Goal: Task Accomplishment & Management: Use online tool/utility

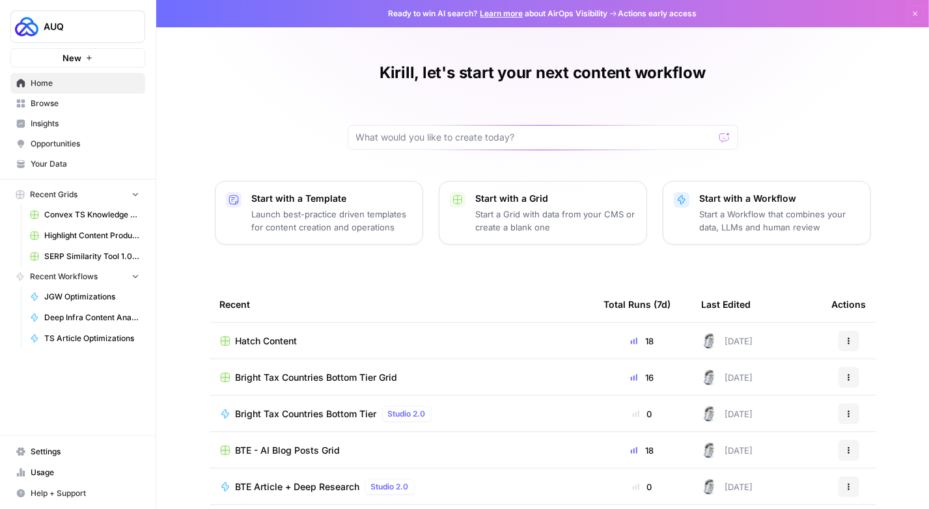
click at [61, 107] on span "Browse" at bounding box center [85, 104] width 109 height 12
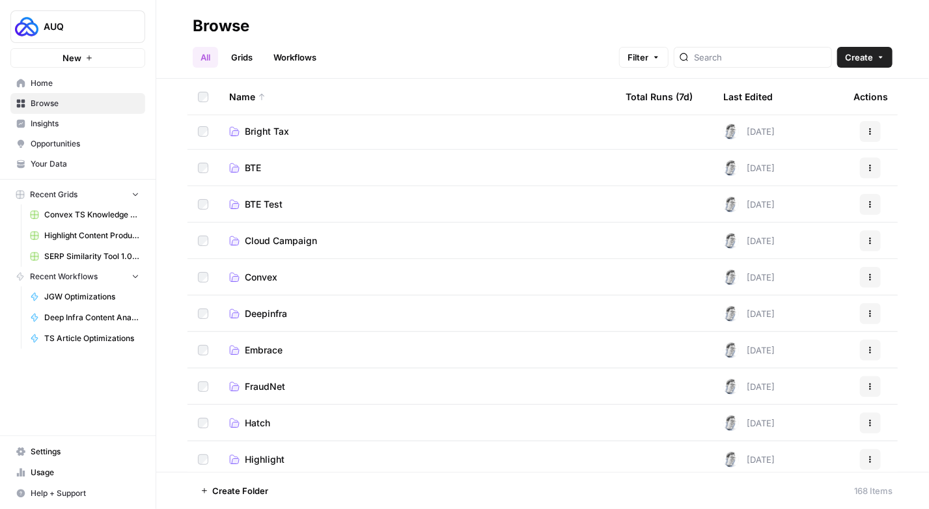
scroll to position [130, 0]
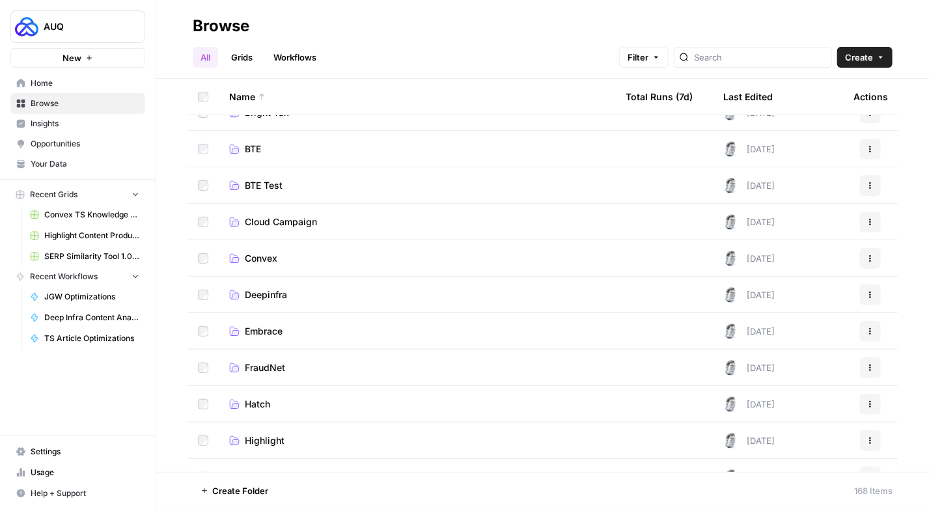
click at [290, 437] on link "Highlight" at bounding box center [417, 440] width 376 height 13
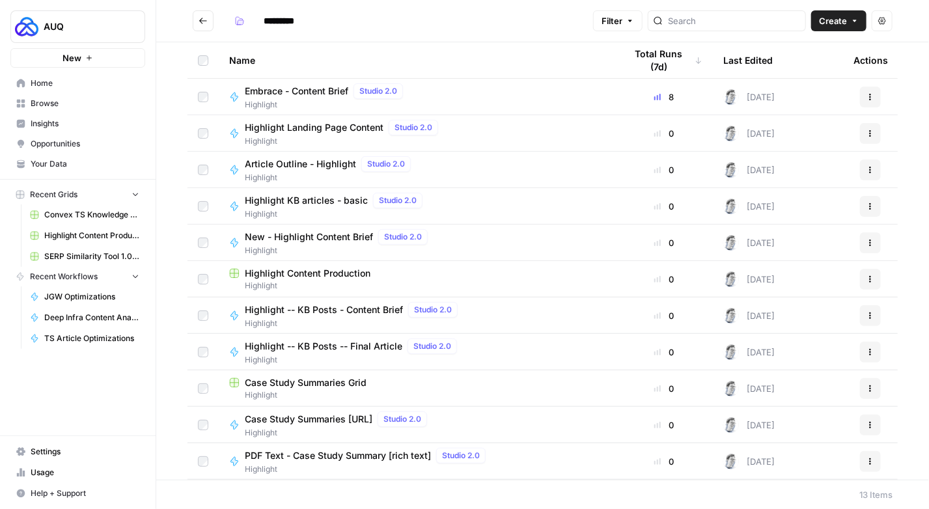
click at [286, 277] on span "Highlight Content Production" at bounding box center [308, 273] width 126 height 13
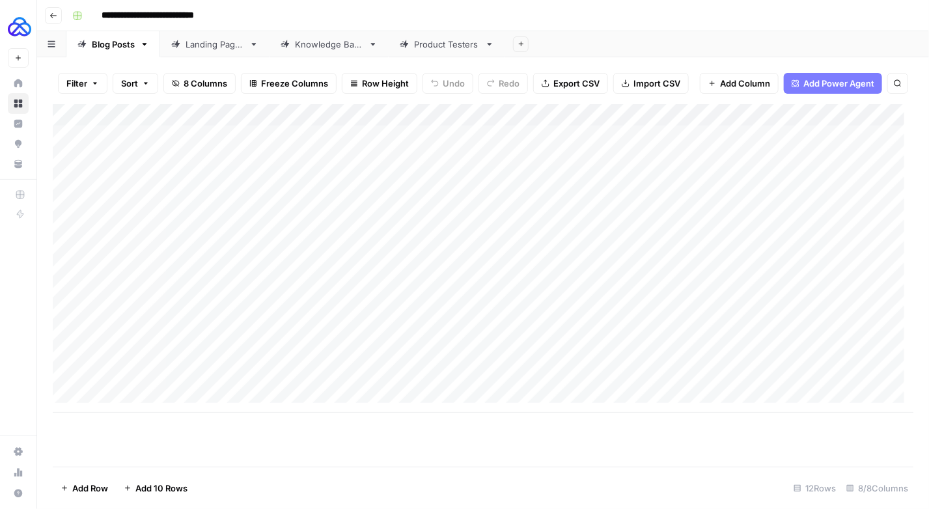
click at [445, 46] on div "Product Testers" at bounding box center [447, 44] width 66 height 13
click at [830, 138] on div "Add Column" at bounding box center [483, 203] width 861 height 198
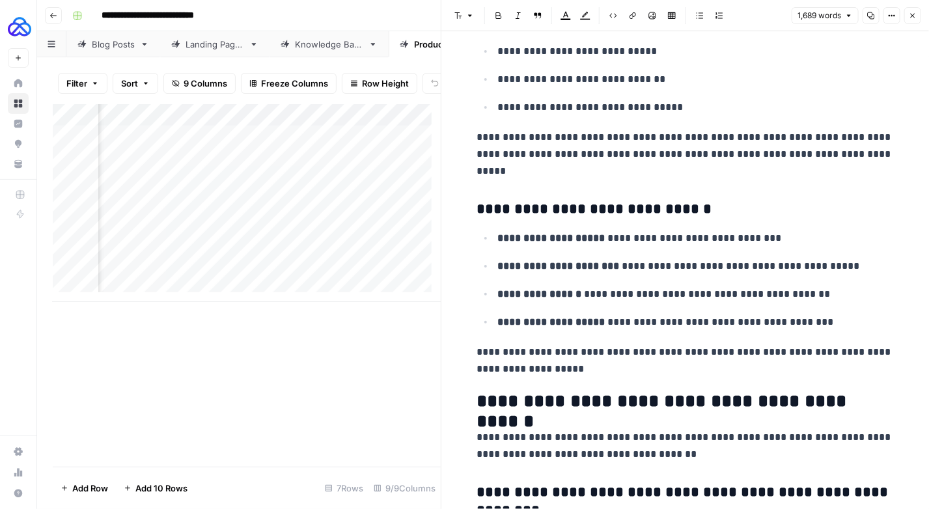
scroll to position [89, 0]
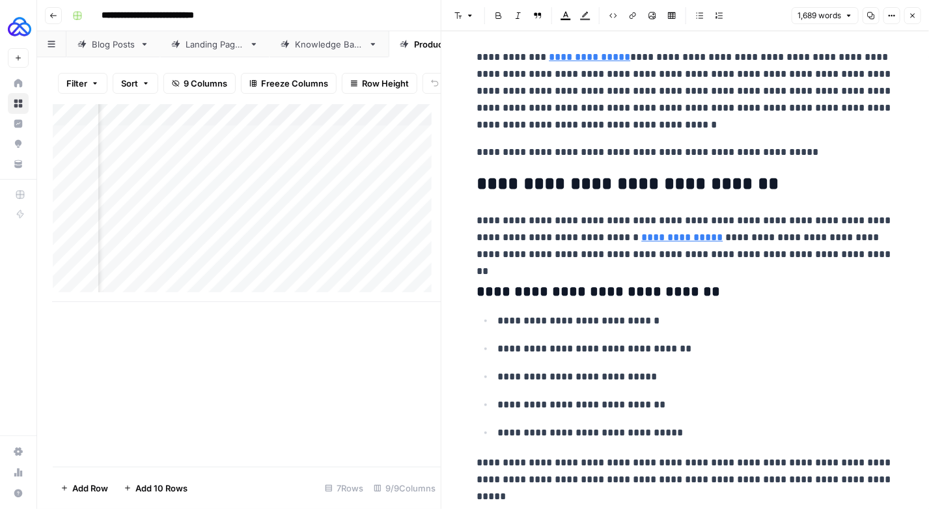
click at [571, 56] on link "**********" at bounding box center [590, 57] width 81 height 10
click at [584, 57] on link "**********" at bounding box center [590, 57] width 81 height 10
click at [603, 56] on link "**********" at bounding box center [590, 57] width 81 height 10
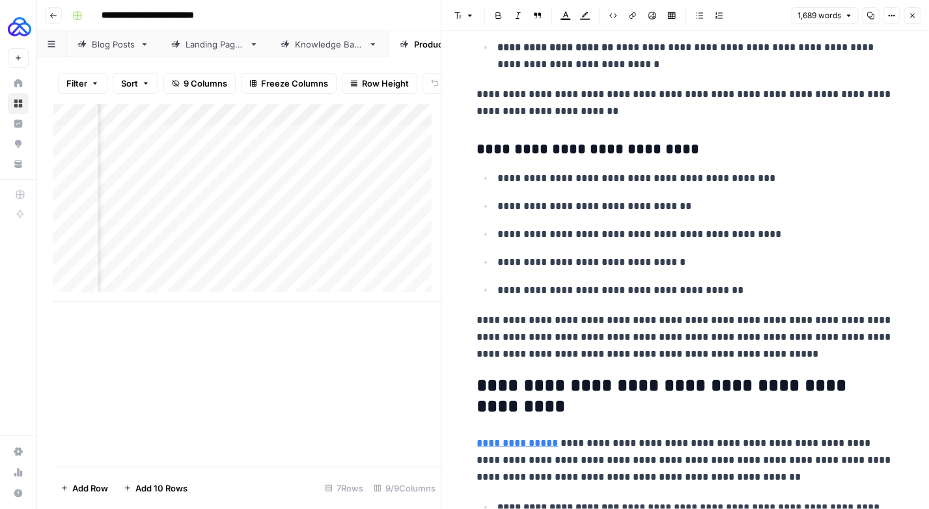
scroll to position [1433, 0]
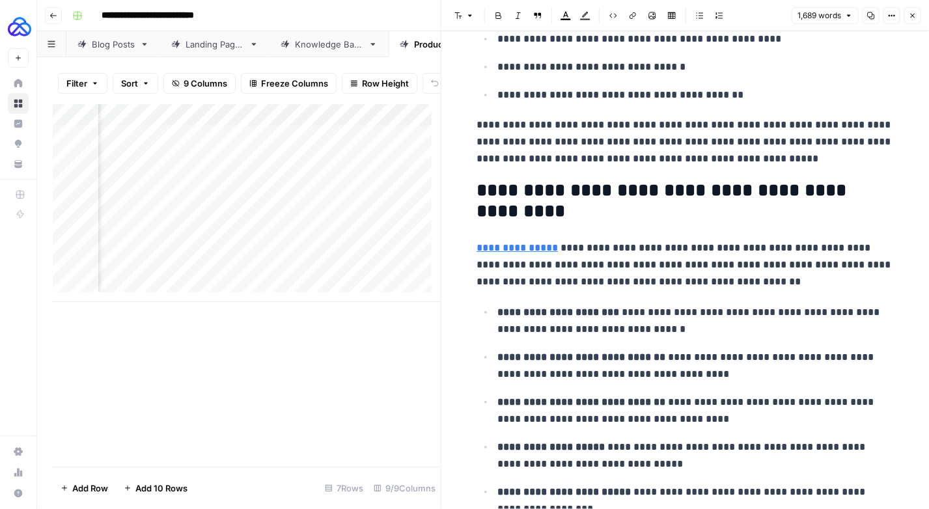
click at [694, 338] on p "**********" at bounding box center [696, 321] width 396 height 34
type input "highlight"
click at [855, 19] on icon "button" at bounding box center [854, 21] width 7 height 7
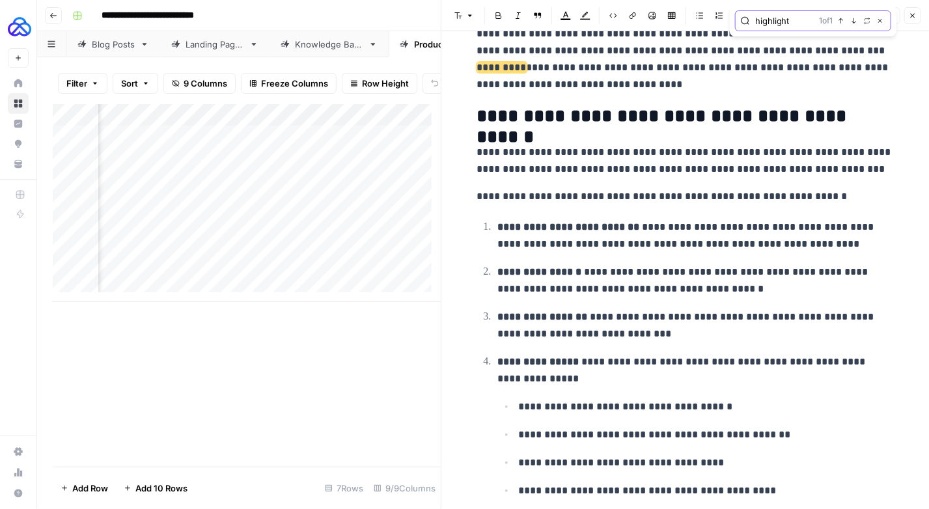
scroll to position [2174, 0]
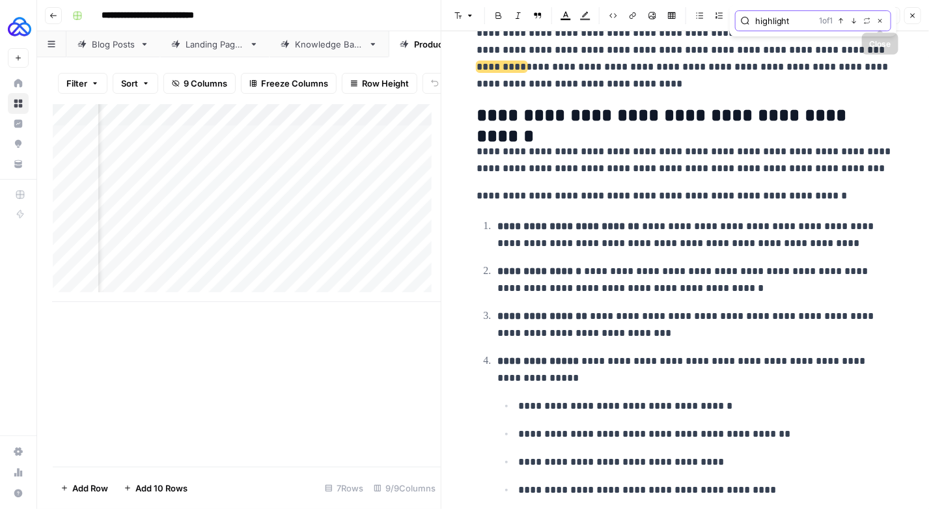
click at [882, 23] on icon "button" at bounding box center [880, 21] width 7 height 7
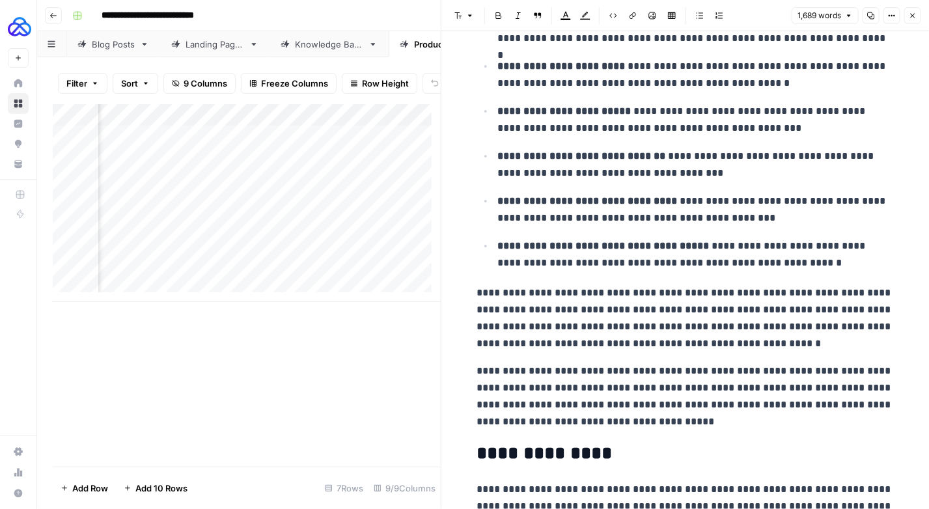
scroll to position [4843, 0]
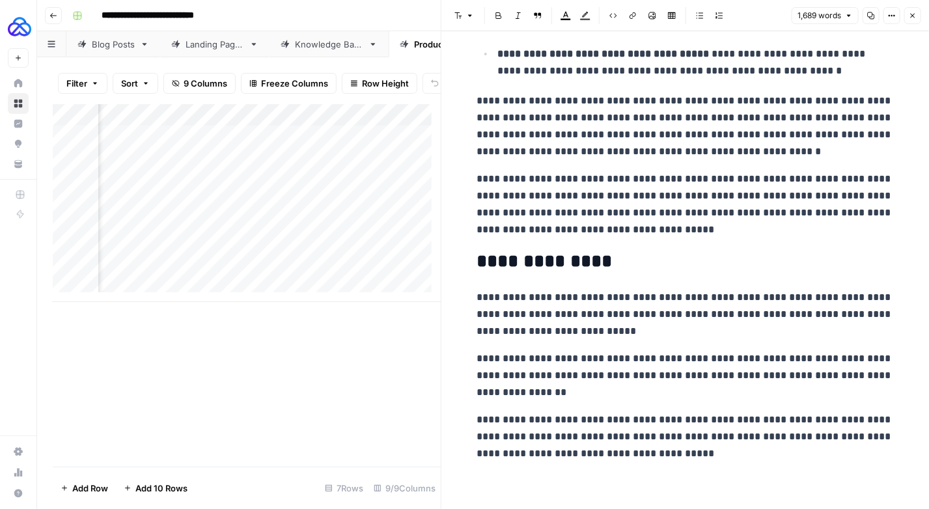
click at [910, 15] on icon "button" at bounding box center [913, 16] width 8 height 8
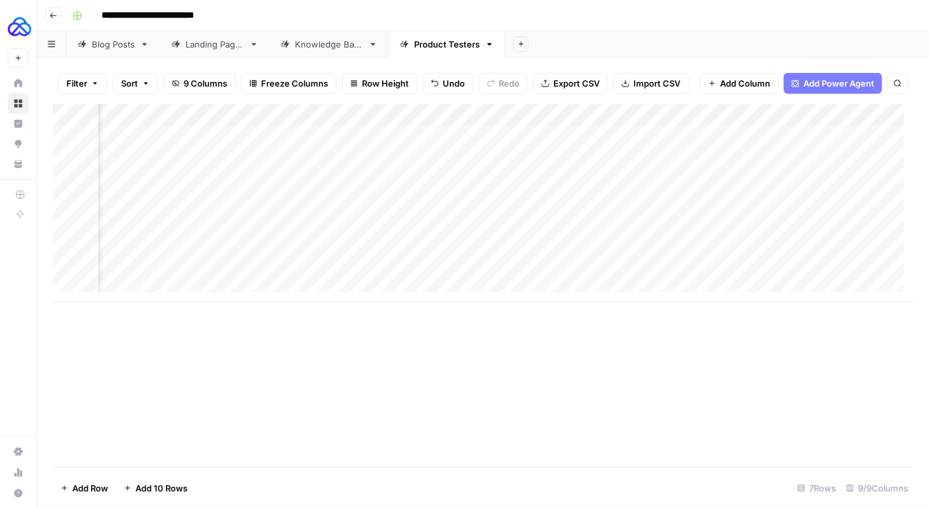
scroll to position [0, 324]
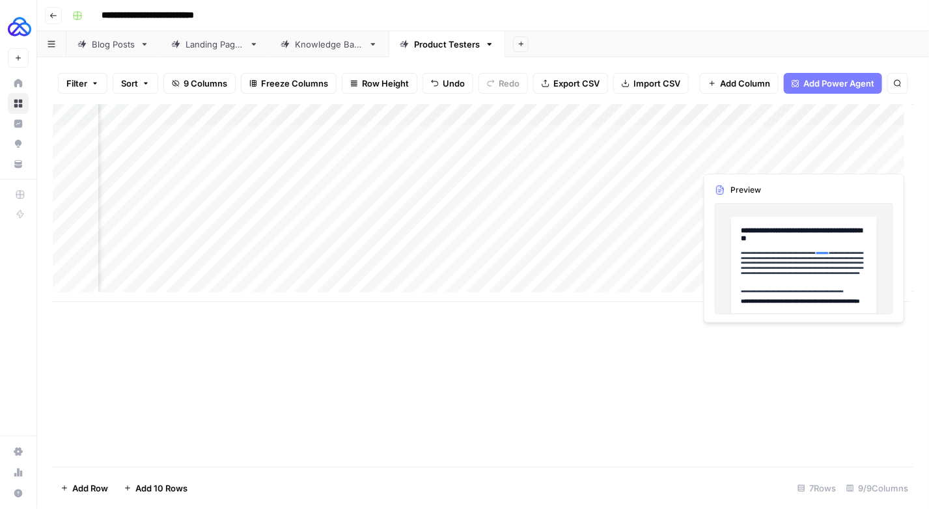
click at [881, 159] on div "Add Column" at bounding box center [483, 203] width 861 height 198
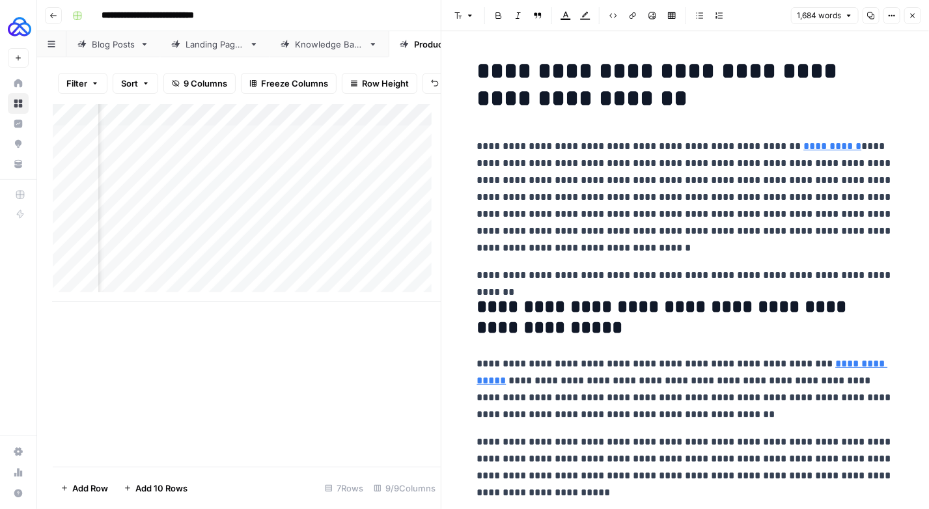
click at [804, 148] on link "**********" at bounding box center [833, 146] width 58 height 10
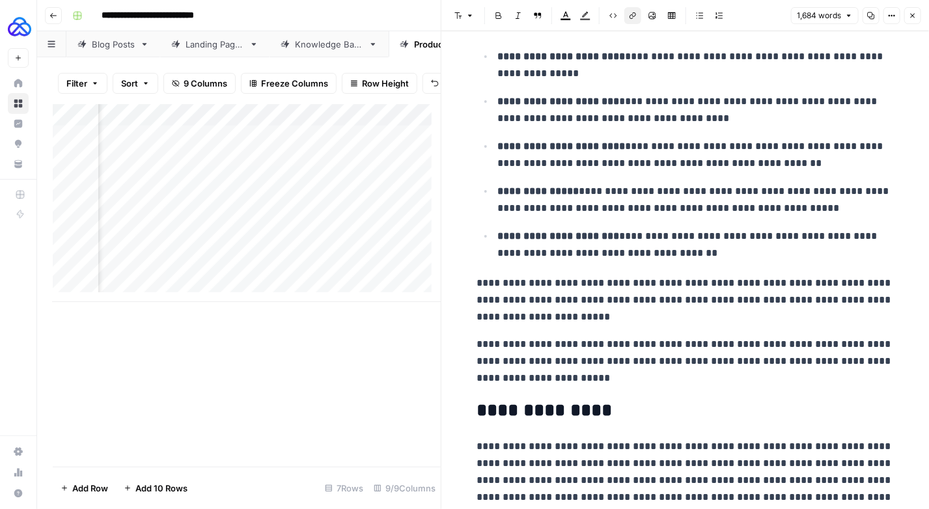
scroll to position [4295, 0]
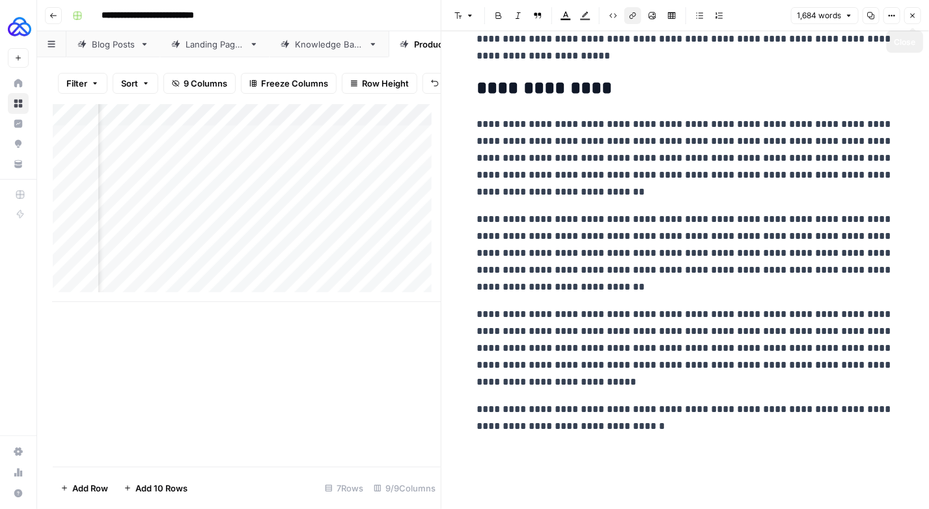
click at [918, 17] on button "Close" at bounding box center [913, 15] width 17 height 17
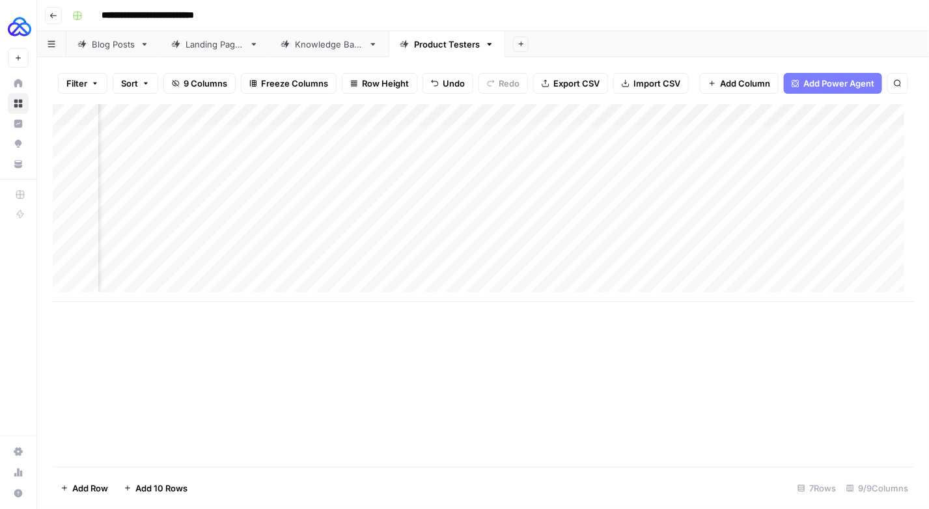
scroll to position [0, 404]
click at [802, 184] on div "Add Column" at bounding box center [483, 203] width 861 height 198
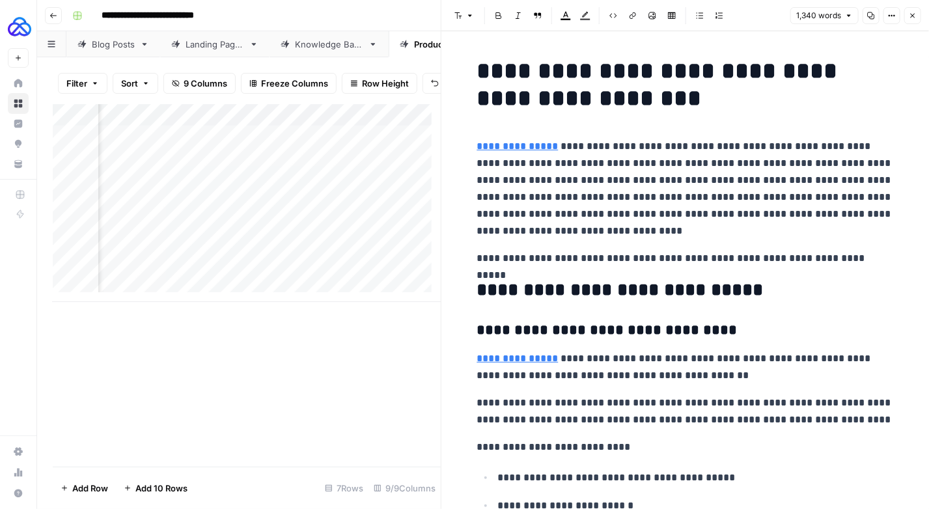
click at [514, 148] on link "**********" at bounding box center [517, 146] width 81 height 10
click at [664, 132] on link "Open in a new tab" at bounding box center [661, 128] width 17 height 17
click at [660, 131] on link "Open in a new tab" at bounding box center [661, 128] width 17 height 17
click at [908, 21] on button "Close" at bounding box center [913, 15] width 17 height 17
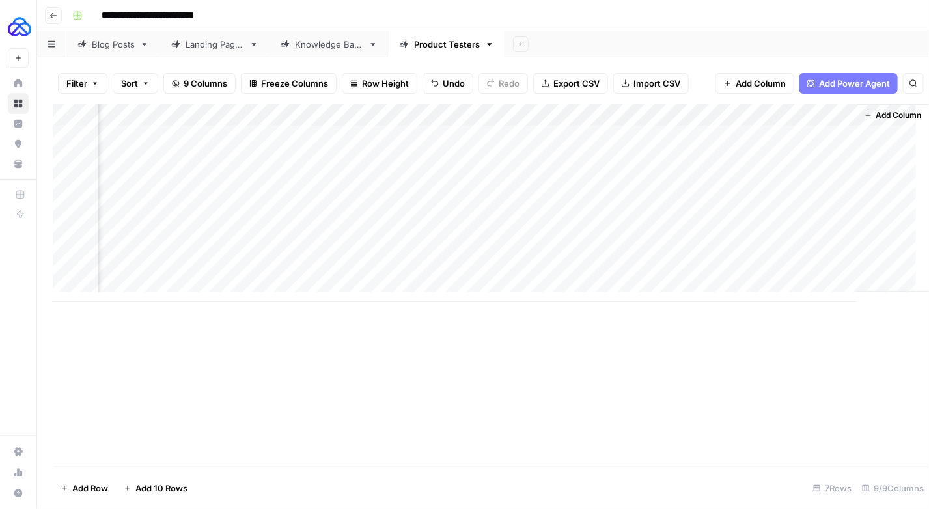
scroll to position [0, 388]
click at [815, 203] on div "Add Column" at bounding box center [483, 203] width 861 height 198
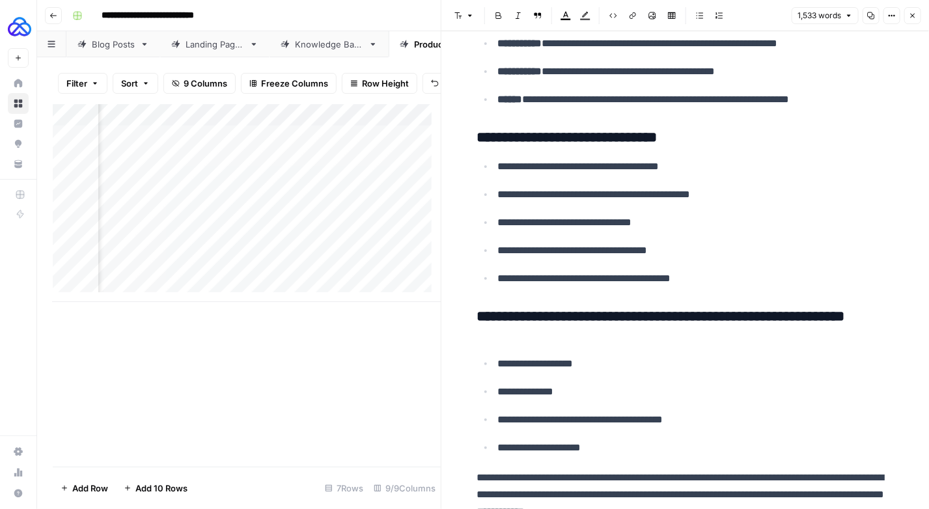
scroll to position [4103, 0]
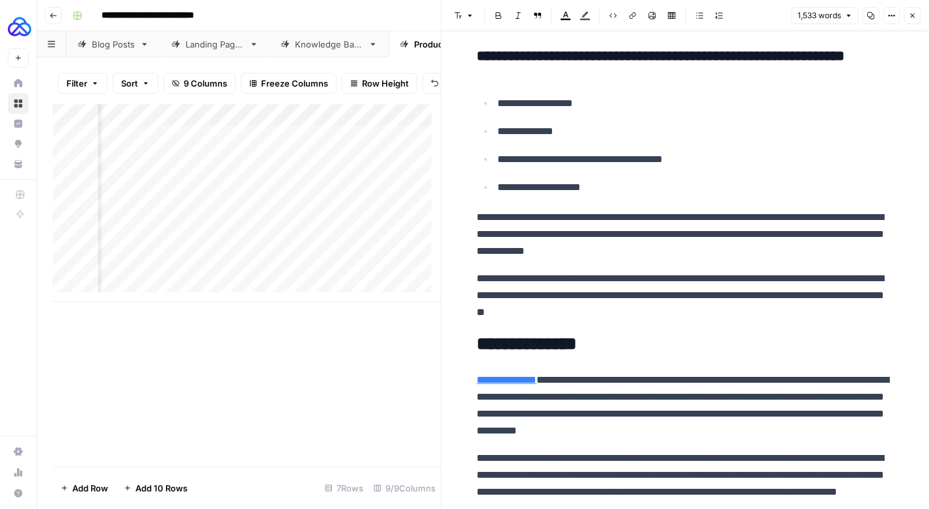
click at [918, 16] on button "Close" at bounding box center [913, 15] width 17 height 17
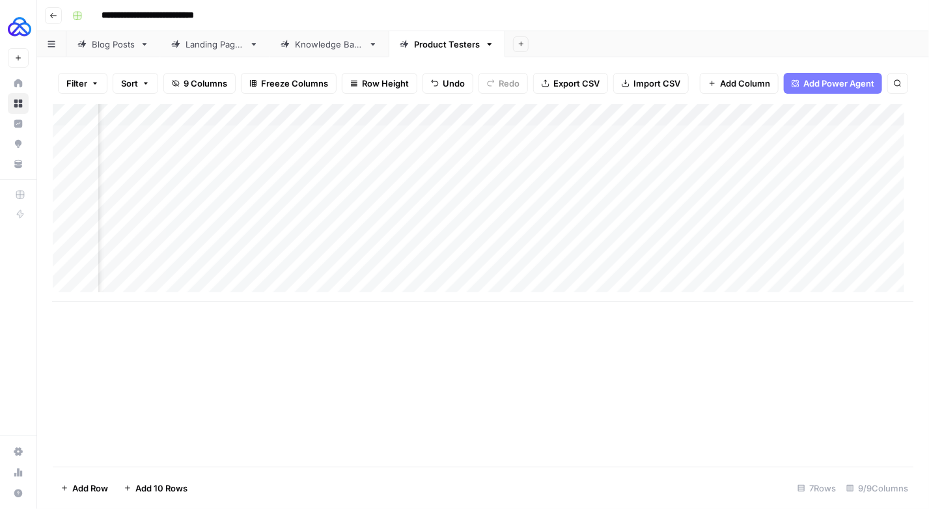
scroll to position [0, 51]
click at [283, 224] on div "Add Column" at bounding box center [483, 203] width 861 height 198
click at [284, 224] on div "Add Column" at bounding box center [483, 203] width 861 height 198
click at [801, 224] on div "Add Column" at bounding box center [483, 203] width 861 height 198
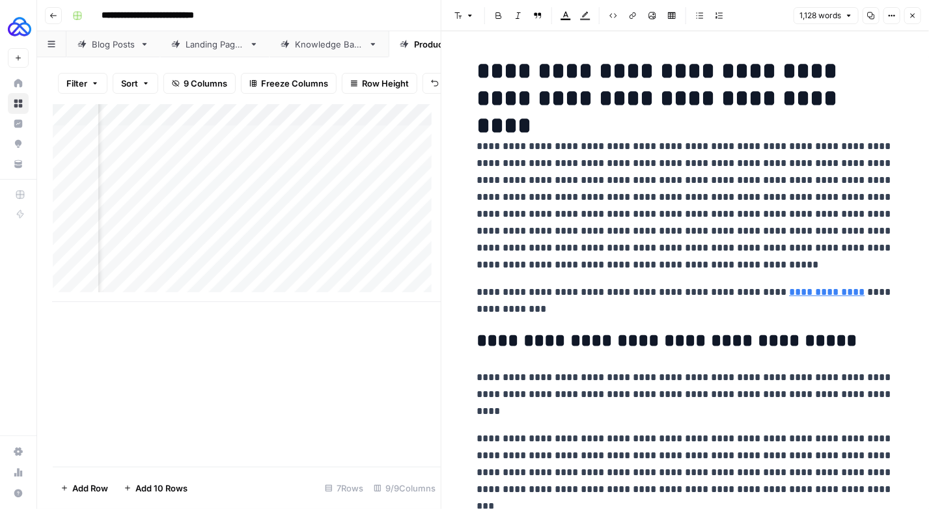
click at [912, 14] on icon "button" at bounding box center [913, 16] width 8 height 8
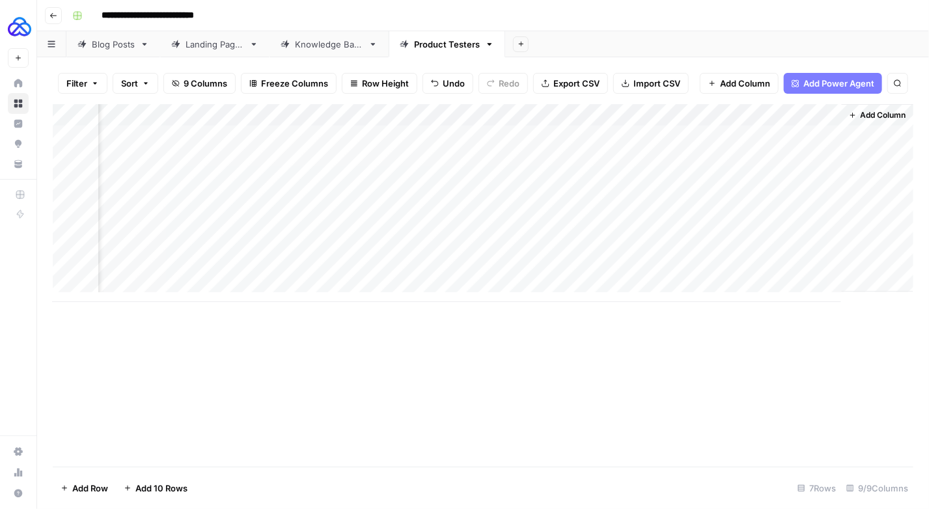
scroll to position [0, 388]
click at [821, 248] on div "Add Column" at bounding box center [483, 203] width 861 height 198
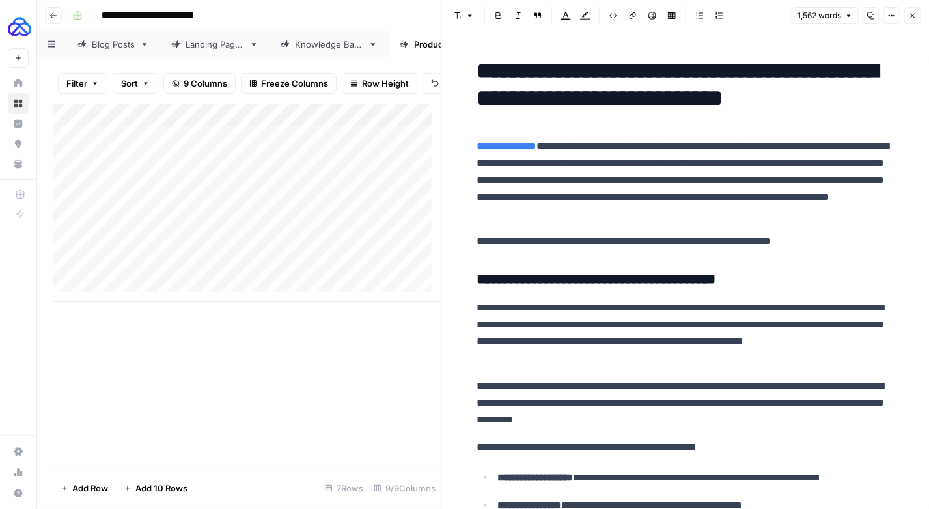
click at [271, 259] on div "Add Column" at bounding box center [247, 203] width 388 height 198
drag, startPoint x: 396, startPoint y: 256, endPoint x: 217, endPoint y: 257, distance: 179.1
click at [217, 257] on textarea "**********" at bounding box center [319, 258] width 208 height 18
click at [313, 279] on div "Add Column" at bounding box center [247, 203] width 388 height 198
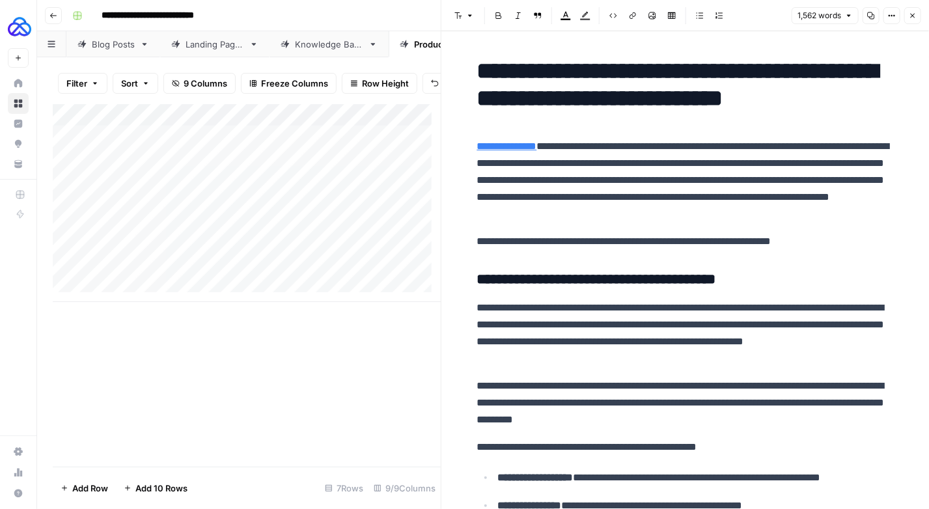
click at [328, 279] on div "Add Column" at bounding box center [247, 203] width 388 height 198
click at [916, 18] on icon "button" at bounding box center [913, 16] width 8 height 8
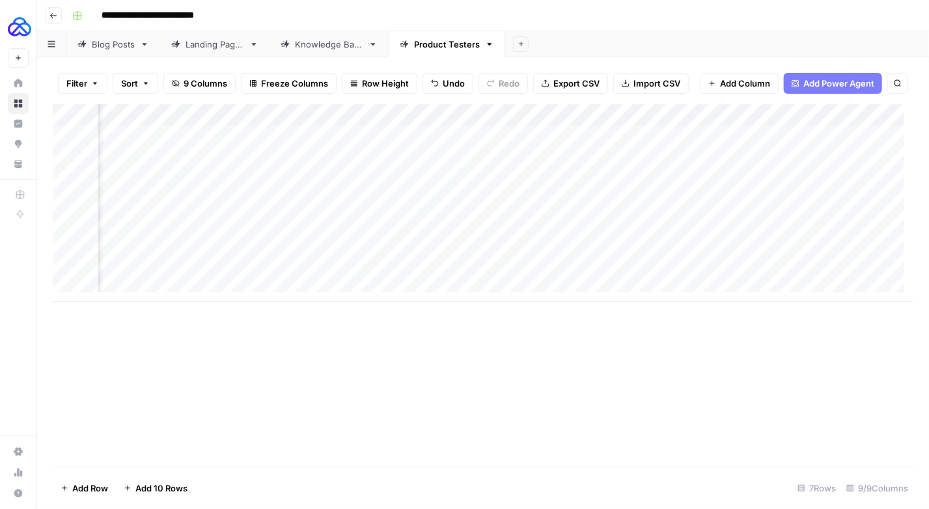
scroll to position [0, 253]
click at [836, 268] on div "Add Column" at bounding box center [483, 203] width 861 height 198
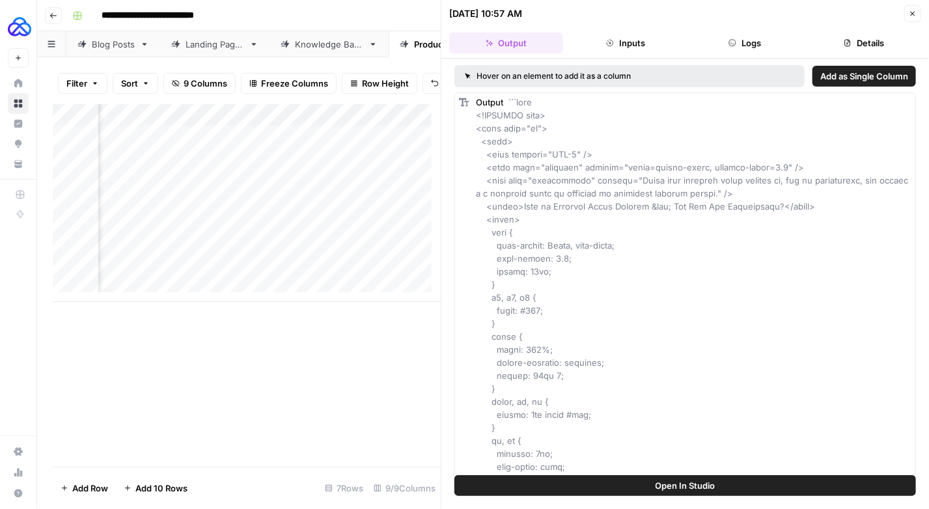
click at [913, 12] on icon "button" at bounding box center [913, 14] width 5 height 5
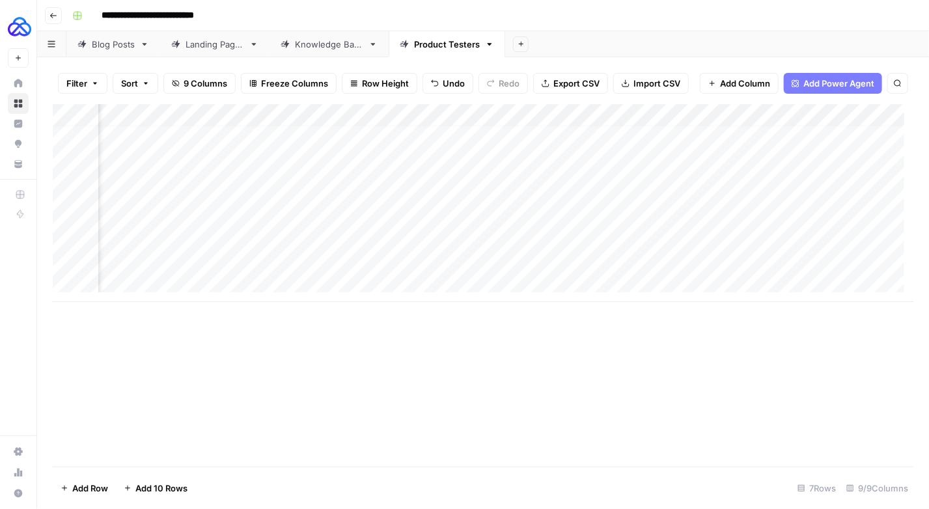
drag, startPoint x: 756, startPoint y: 302, endPoint x: 864, endPoint y: 300, distance: 107.5
click at [864, 300] on div "Add Column" at bounding box center [483, 285] width 861 height 363
click at [802, 257] on div "Add Column" at bounding box center [483, 203] width 861 height 198
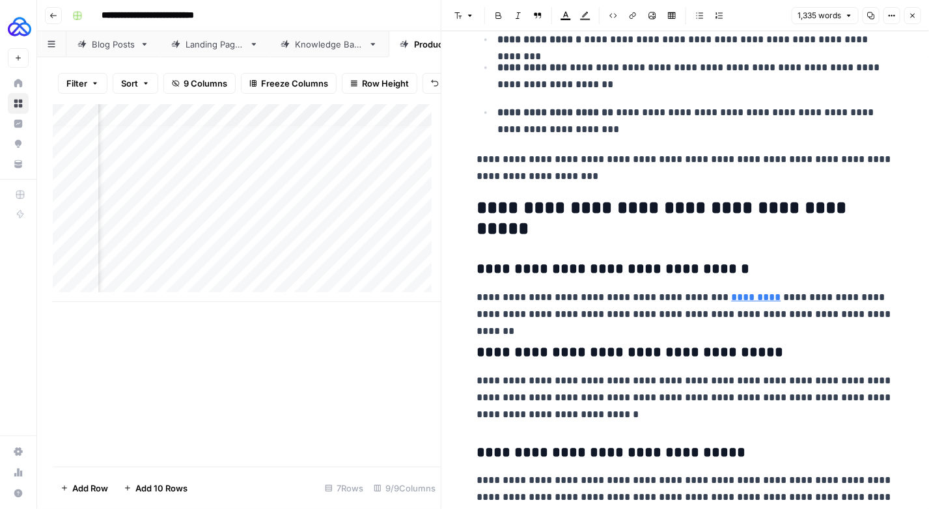
scroll to position [2800, 0]
